Goal: Task Accomplishment & Management: Use online tool/utility

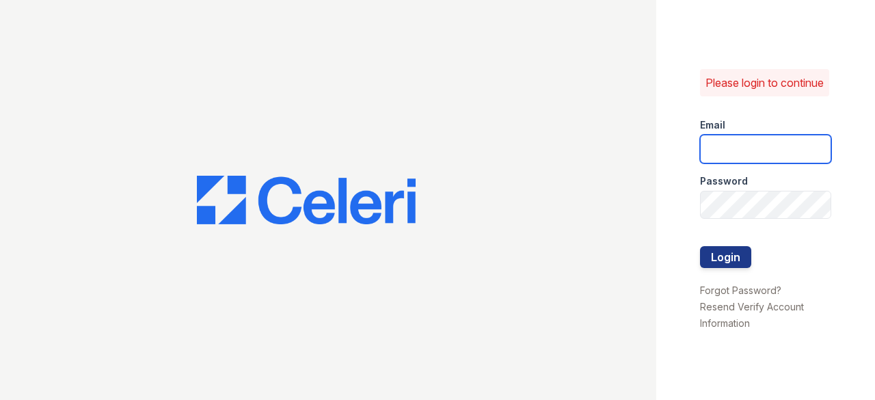
click at [779, 146] on input "email" at bounding box center [765, 149] width 131 height 29
type input "[EMAIL_ADDRESS][DOMAIN_NAME]"
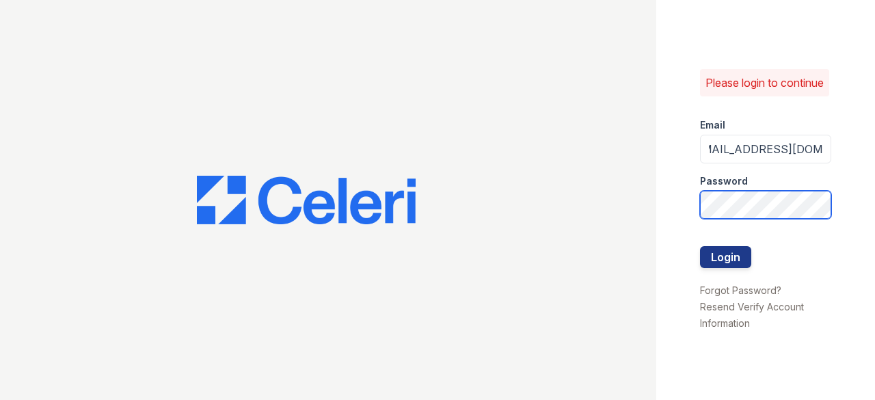
scroll to position [0, 0]
click at [700, 246] on button "Login" at bounding box center [725, 257] width 51 height 22
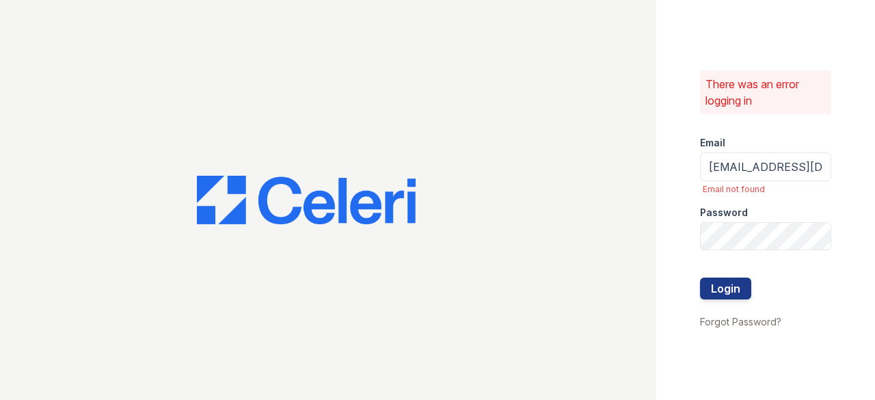
click at [483, 191] on div at bounding box center [328, 200] width 656 height 400
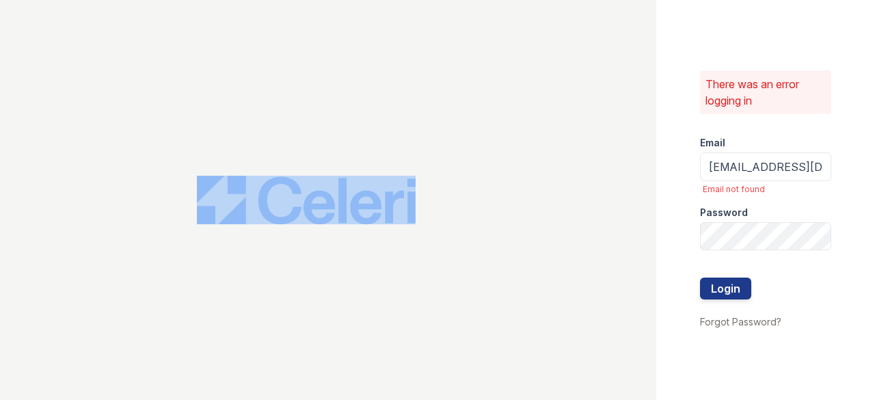
click at [483, 191] on div at bounding box center [328, 200] width 656 height 400
click at [558, 74] on div at bounding box center [328, 200] width 656 height 400
